Goal: Task Accomplishment & Management: Manage account settings

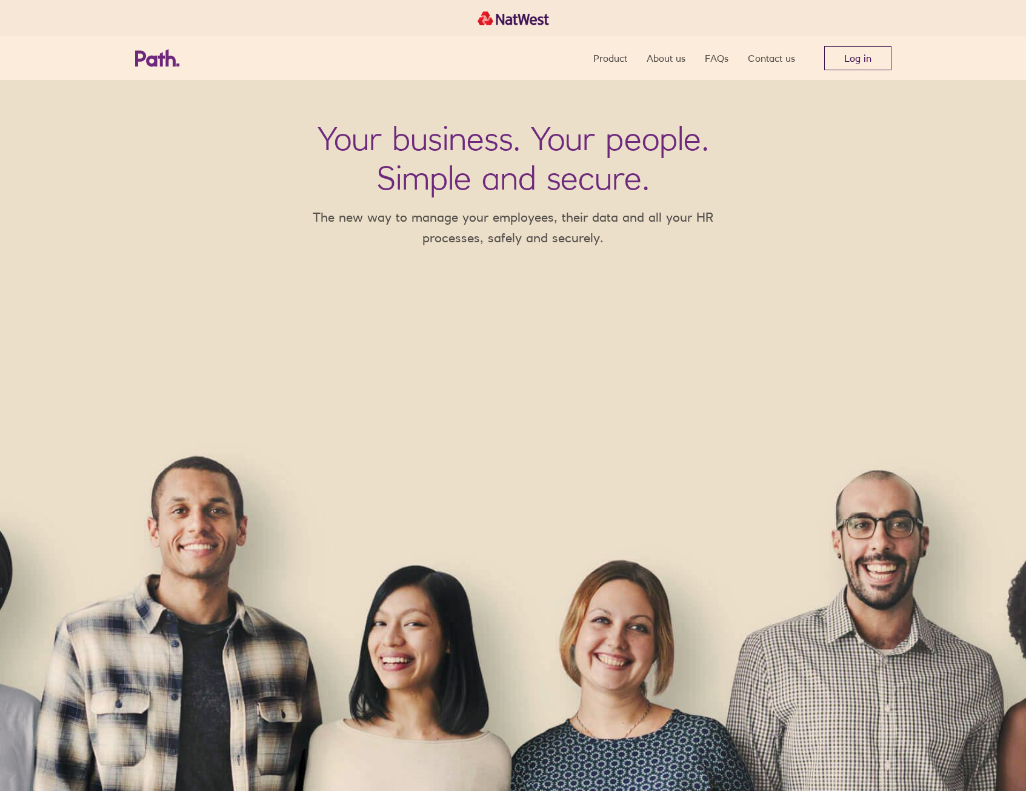
click at [848, 70] on link "Log in" at bounding box center [857, 58] width 67 height 24
click at [831, 60] on link "Log in" at bounding box center [857, 58] width 67 height 24
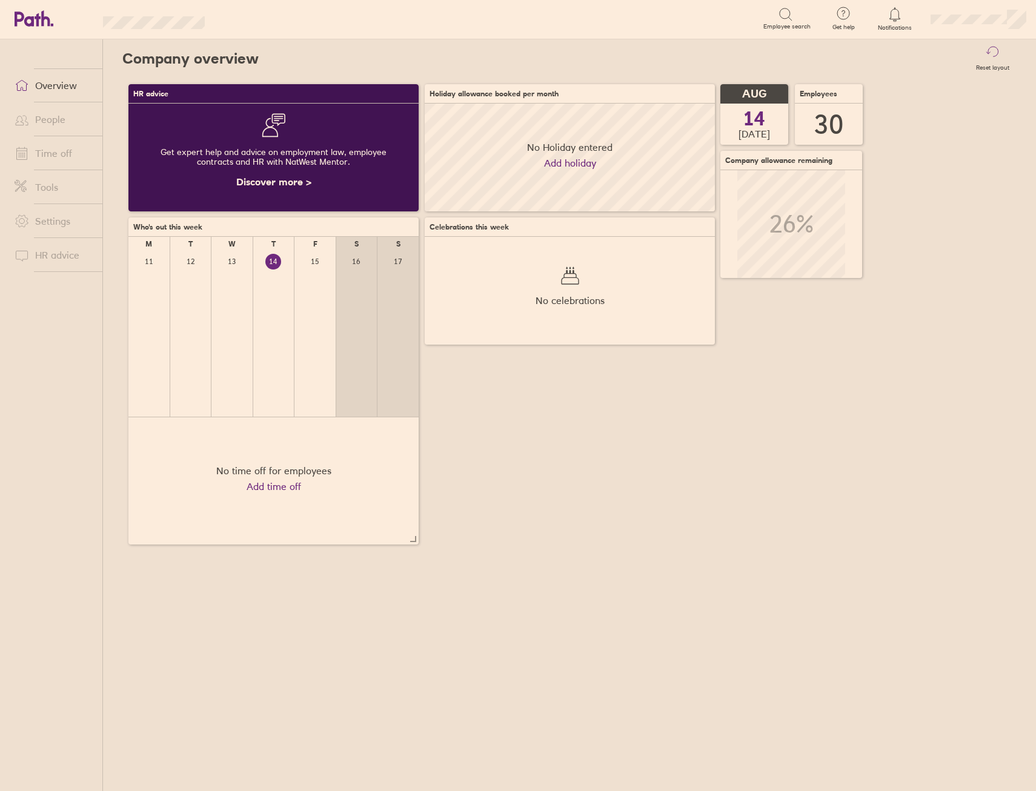
scroll to position [108, 290]
click at [65, 126] on link "People" at bounding box center [54, 119] width 98 height 24
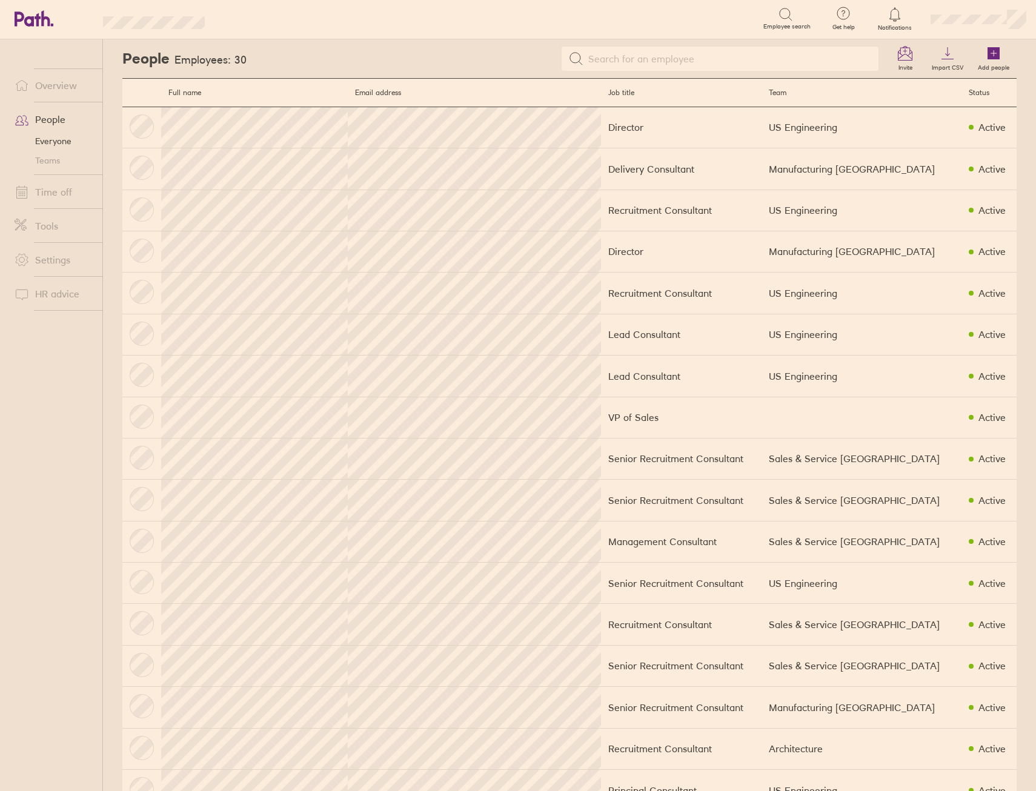
click at [76, 200] on link "Time off" at bounding box center [54, 192] width 98 height 24
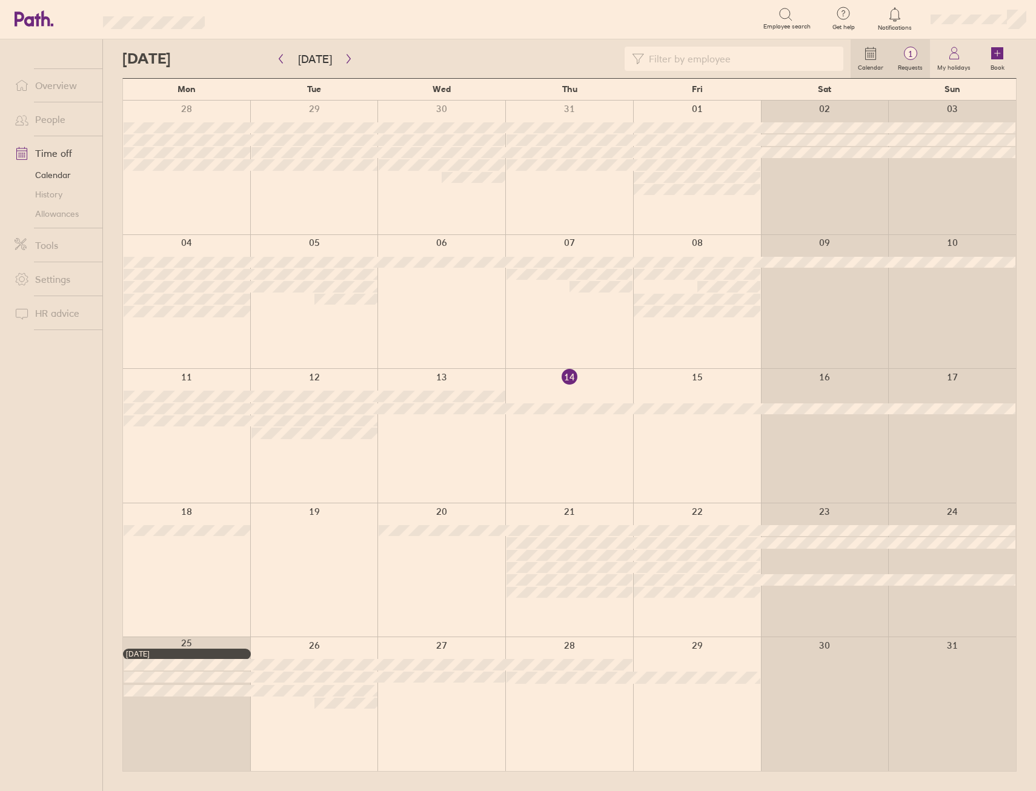
click at [915, 49] on span "1" at bounding box center [910, 54] width 39 height 10
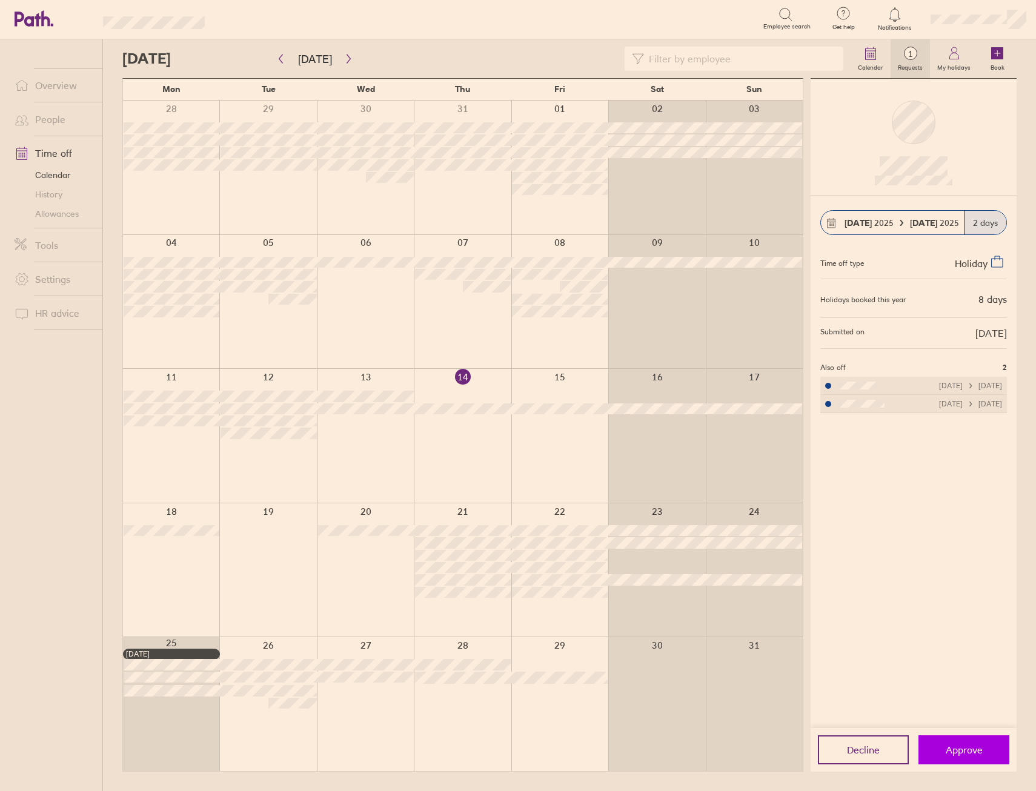
click at [974, 755] on span "Approve" at bounding box center [964, 750] width 37 height 11
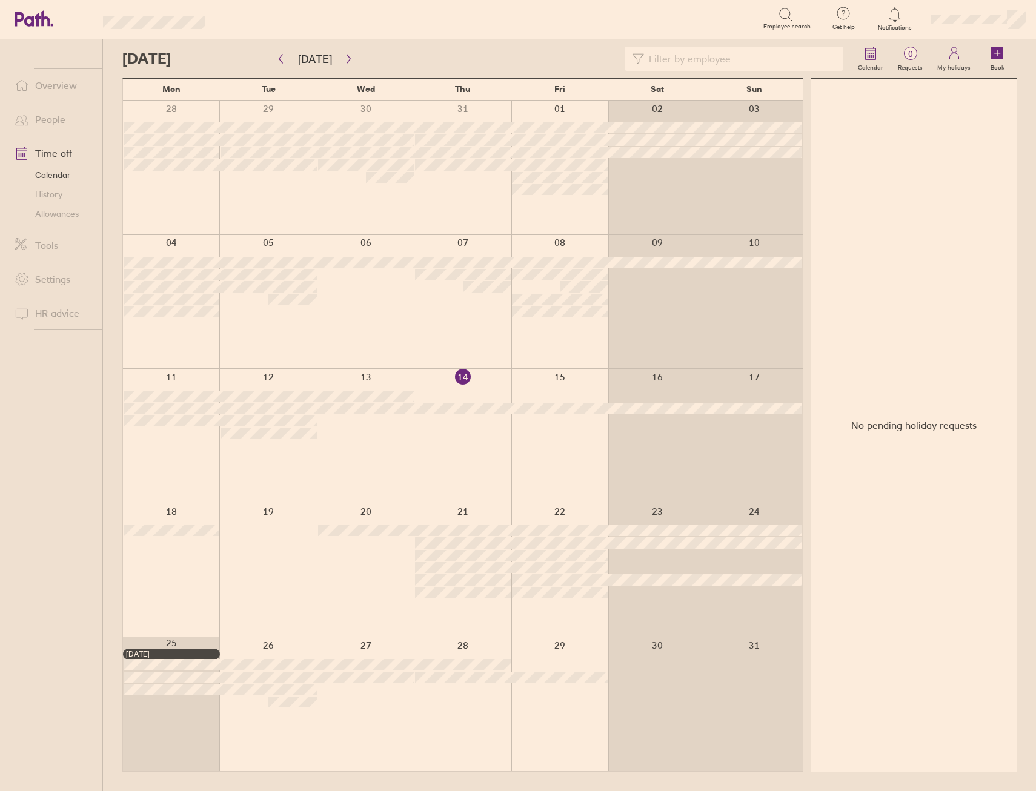
click at [41, 87] on link "Overview" at bounding box center [54, 85] width 98 height 24
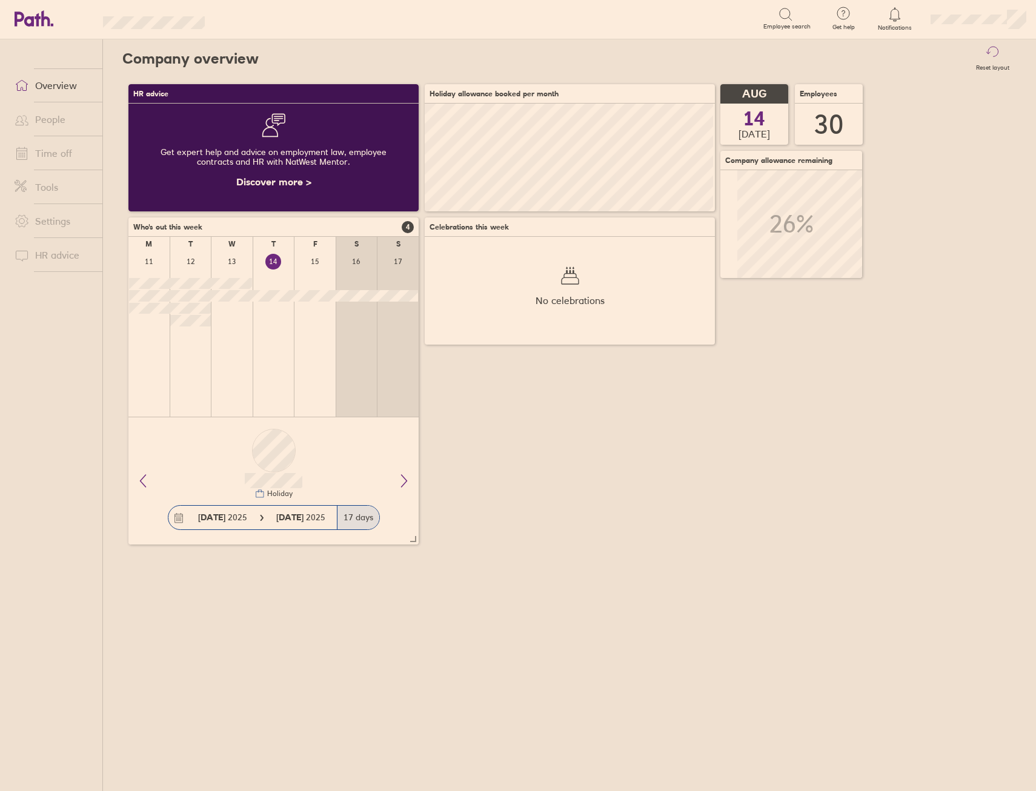
scroll to position [108, 290]
drag, startPoint x: 56, startPoint y: 90, endPoint x: 59, endPoint y: 79, distance: 11.5
click at [56, 90] on link "Overview" at bounding box center [54, 85] width 98 height 24
